Goal: Task Accomplishment & Management: Manage account settings

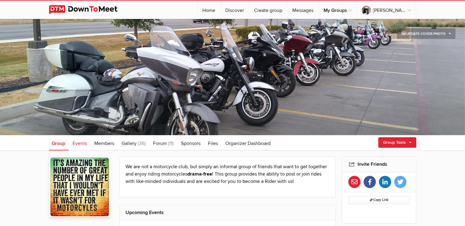
click at [81, 143] on span "Events" at bounding box center [80, 143] width 14 height 6
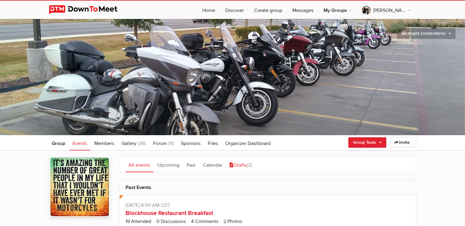
click at [242, 166] on link "Drafts (2)" at bounding box center [241, 164] width 28 height 15
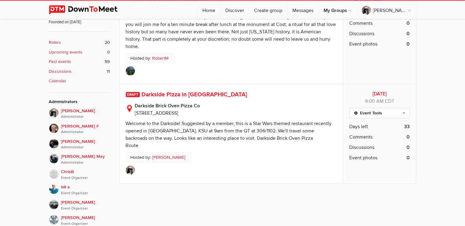
scroll to position [226, 0]
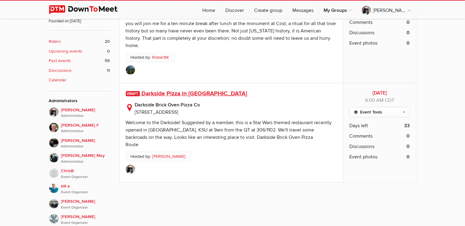
click at [194, 90] on span "Darkside Pizza in [GEOGRAPHIC_DATA]" at bounding box center [194, 93] width 106 height 7
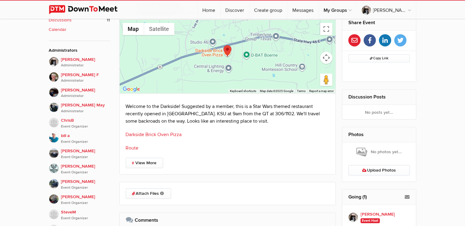
scroll to position [291, 0]
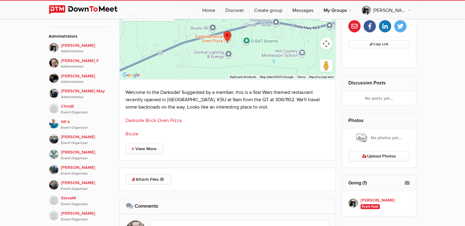
click at [267, 107] on p "Welcome to the Darkside! Suggested by a member, this is a Star Wars themed rest…" at bounding box center [228, 100] width 204 height 22
drag, startPoint x: 184, startPoint y: 97, endPoint x: 263, endPoint y: 101, distance: 79.3
click at [263, 101] on p "Welcome to the Darkside! Suggested by a member, this is a Star Wars themed rest…" at bounding box center [228, 100] width 204 height 22
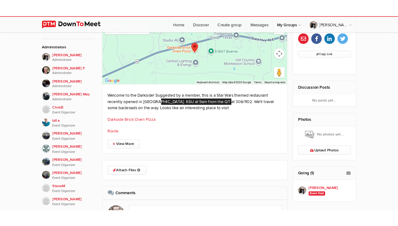
scroll to position [274, 0]
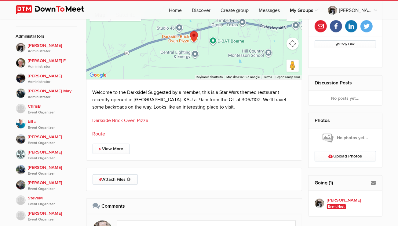
click at [211, 112] on div "Welcome to the Darkside! Suggested by a member, this is a Star Wars themed rest…" at bounding box center [195, 113] width 204 height 49
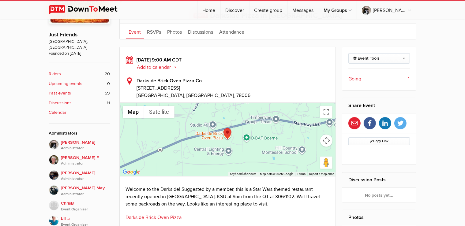
scroll to position [129, 0]
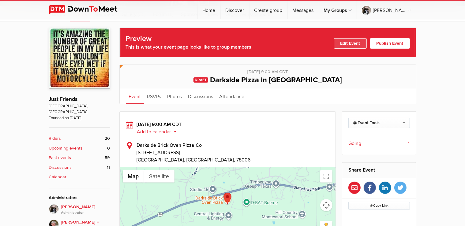
click at [359, 44] on link "Edit Event" at bounding box center [350, 43] width 33 height 10
select select "9:00:00"
select select "[GEOGRAPHIC_DATA]"
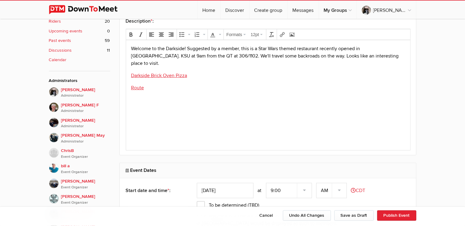
scroll to position [258, 0]
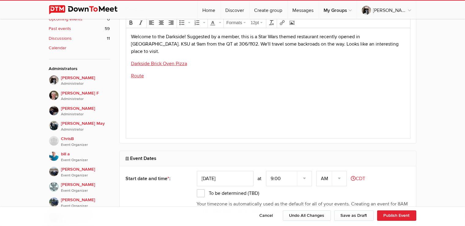
click at [197, 43] on p "Welcome to the Darkside! Suggested by a member, this is a Star Wars themed rest…" at bounding box center [268, 44] width 274 height 22
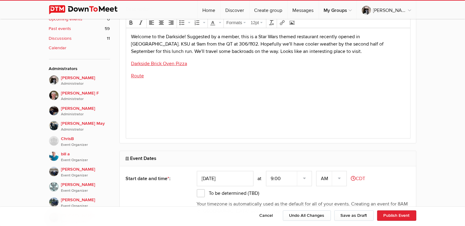
click at [157, 52] on p "Welcome to the Darkside! Suggested by a member, this is a Star Wars themed rest…" at bounding box center [268, 44] width 274 height 22
click at [310, 50] on p "Welcome to the Darkside! Suggested by a member, this is a Star Wars themed rest…" at bounding box center [268, 44] width 274 height 22
drag, startPoint x: 381, startPoint y: 35, endPoint x: 194, endPoint y: 43, distance: 187.3
click at [194, 43] on p "Welcome to the Darkside! Suggested by a member, this is a Star Wars themed rest…" at bounding box center [268, 44] width 274 height 22
click at [326, 97] on body "Welcome to the Darkside! Suggested by a member, this is a Star Wars themed rest…" at bounding box center [267, 66] width 279 height 67
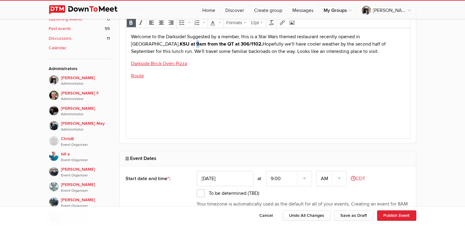
click at [130, 46] on body "Welcome to the Darkside! Suggested by a member, this is a Star Wars themed rest…" at bounding box center [267, 66] width 279 height 67
click at [254, 92] on body "Welcome to the Darkside! Suggested by a member, this is a Star Wars themed rest…" at bounding box center [267, 66] width 279 height 67
click at [201, 43] on p "Welcome to the Darkside! Suggested by a member, this is a Star Wars themed rest…" at bounding box center [268, 44] width 274 height 22
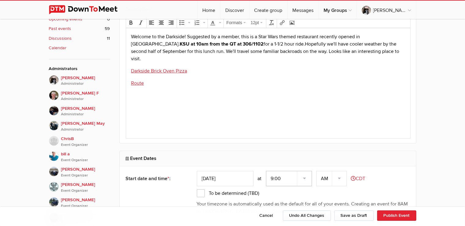
select select "9:30:00"
click option "9:30" at bounding box center [0, 0] width 0 height 0
drag, startPoint x: 135, startPoint y: 44, endPoint x: 126, endPoint y: 45, distance: 9.3
click at [126, 45] on html "Welcome to the Darkside! Suggested by a member, this is a Star Wars themed rest…" at bounding box center [268, 68] width 284 height 81
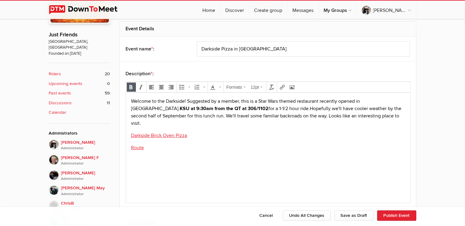
scroll to position [323, 0]
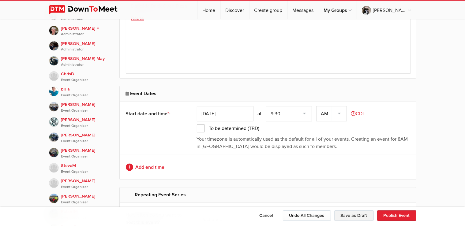
click at [357, 216] on button "Save as Draft" at bounding box center [353, 215] width 39 height 10
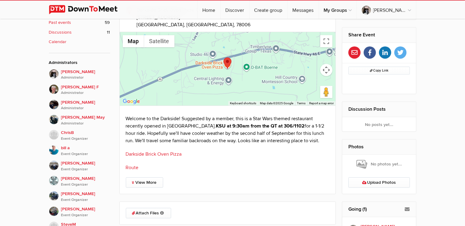
scroll to position [291, 0]
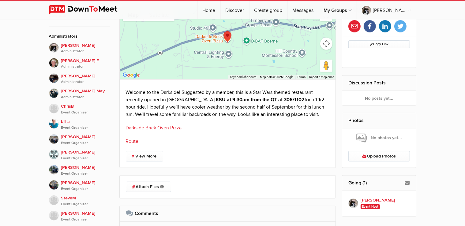
click at [132, 142] on link "Route" at bounding box center [132, 141] width 13 height 6
click at [158, 128] on link "Darkside Brick Oven Pizza" at bounding box center [154, 128] width 56 height 6
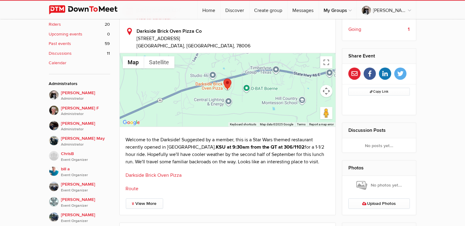
scroll to position [226, 0]
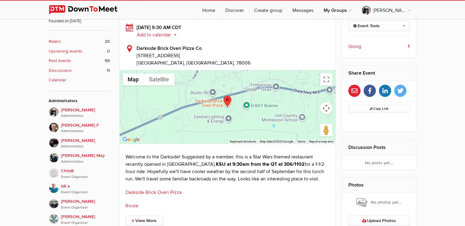
click at [293, 156] on p "Welcome to the Darkside! Suggested by a member, this is a Star Wars themed rest…" at bounding box center [228, 167] width 204 height 29
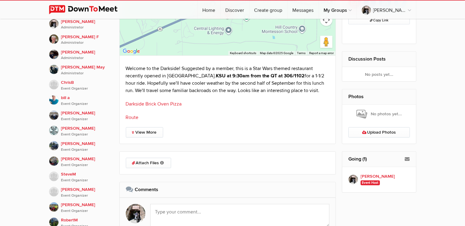
scroll to position [355, 0]
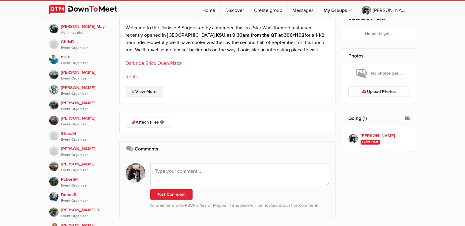
click at [156, 94] on link "View More" at bounding box center [144, 92] width 37 height 10
click at [145, 87] on link "View Less" at bounding box center [144, 92] width 36 height 10
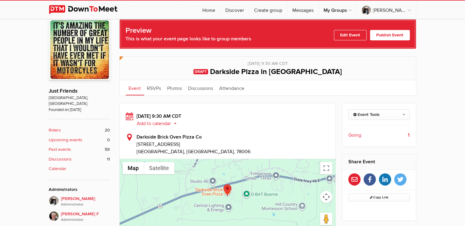
scroll to position [97, 0]
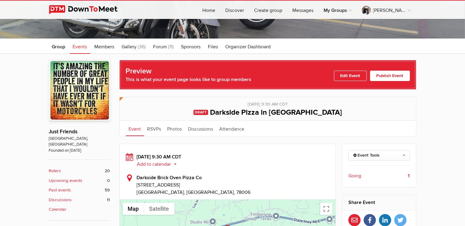
click at [401, 77] on link "Publish Event" at bounding box center [390, 76] width 40 height 10
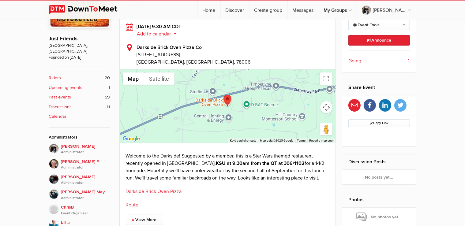
scroll to position [161, 0]
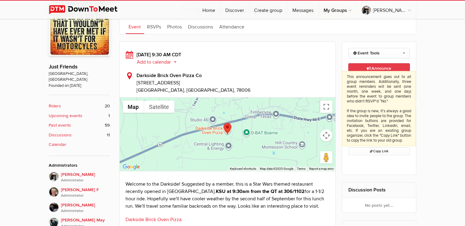
click at [370, 67] on span "Announce This announcement goes out to all group members. Additionally, three e…" at bounding box center [378, 68] width 24 height 5
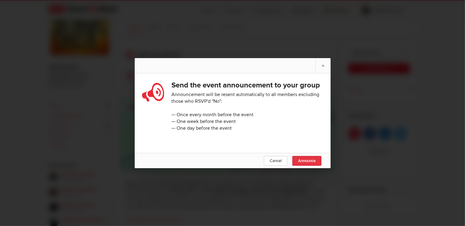
click at [308, 163] on span "Announce" at bounding box center [306, 160] width 17 height 5
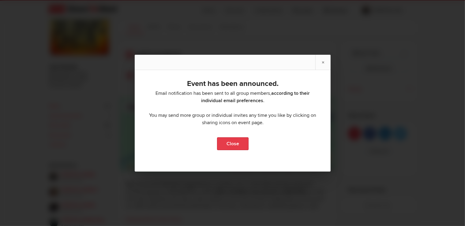
click at [232, 143] on link "Close" at bounding box center [232, 143] width 31 height 13
